Goal: Task Accomplishment & Management: Manage account settings

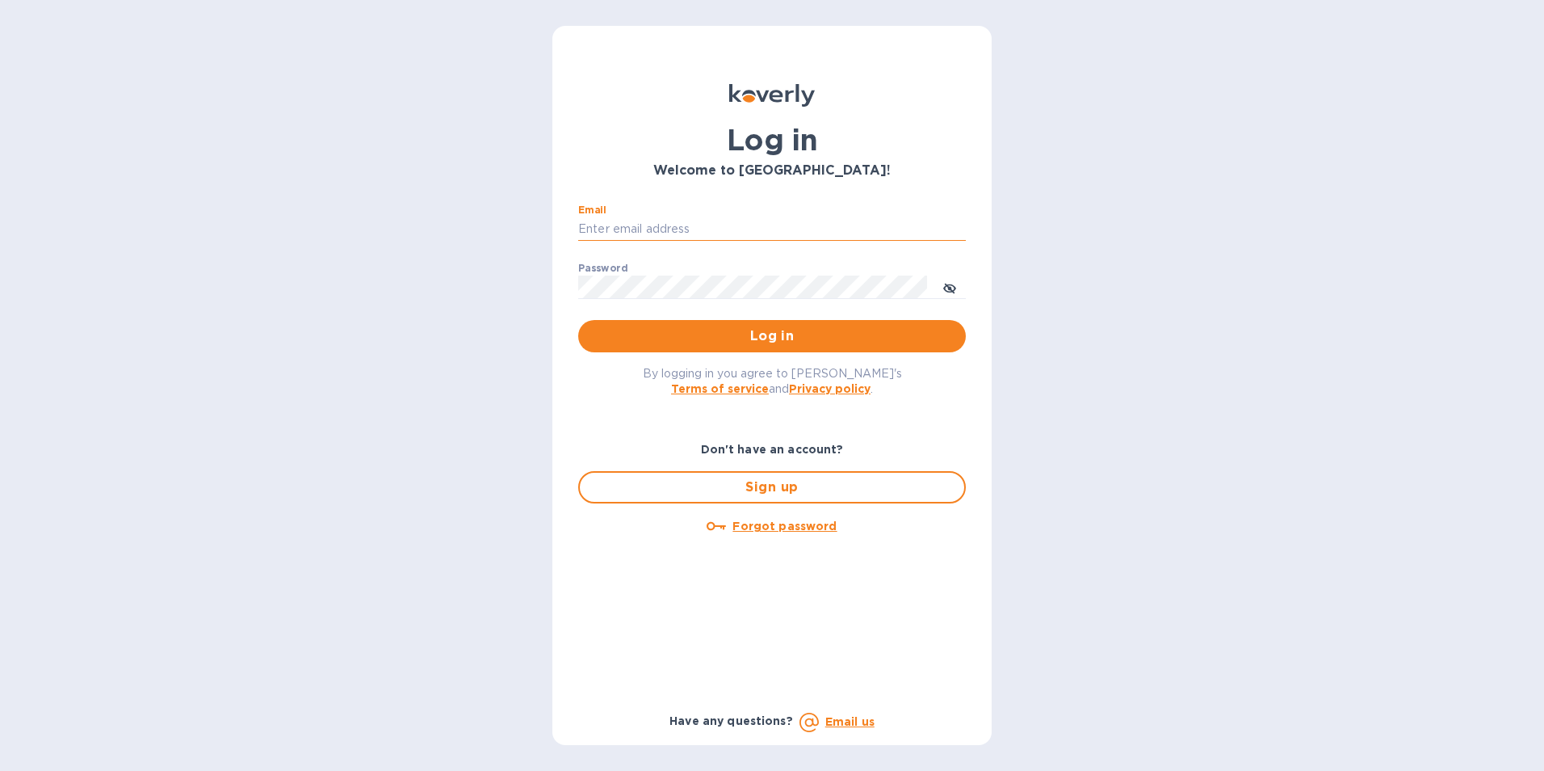
click at [641, 221] on input "Email" at bounding box center [772, 229] width 388 height 24
type input "accounting@shipglobalgateway.com"
click at [720, 327] on span "Log in" at bounding box center [772, 335] width 362 height 19
